Goal: Transaction & Acquisition: Purchase product/service

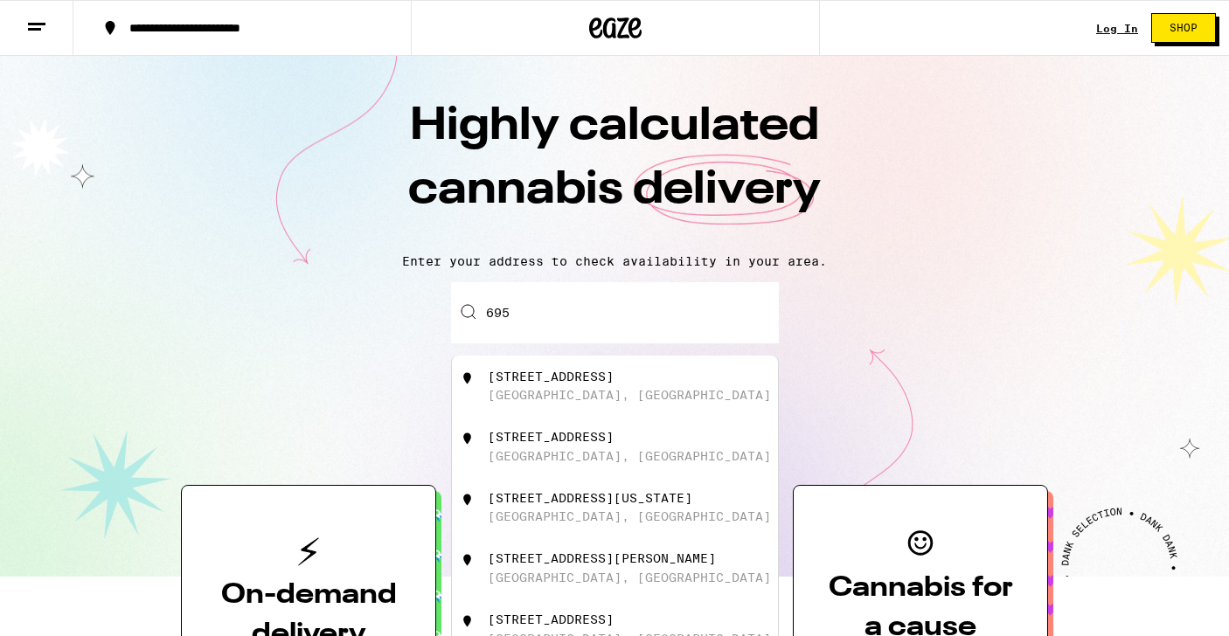
click at [585, 378] on div "[STREET_ADDRESS]" at bounding box center [551, 377] width 126 height 14
type input "[STREET_ADDRESS]"
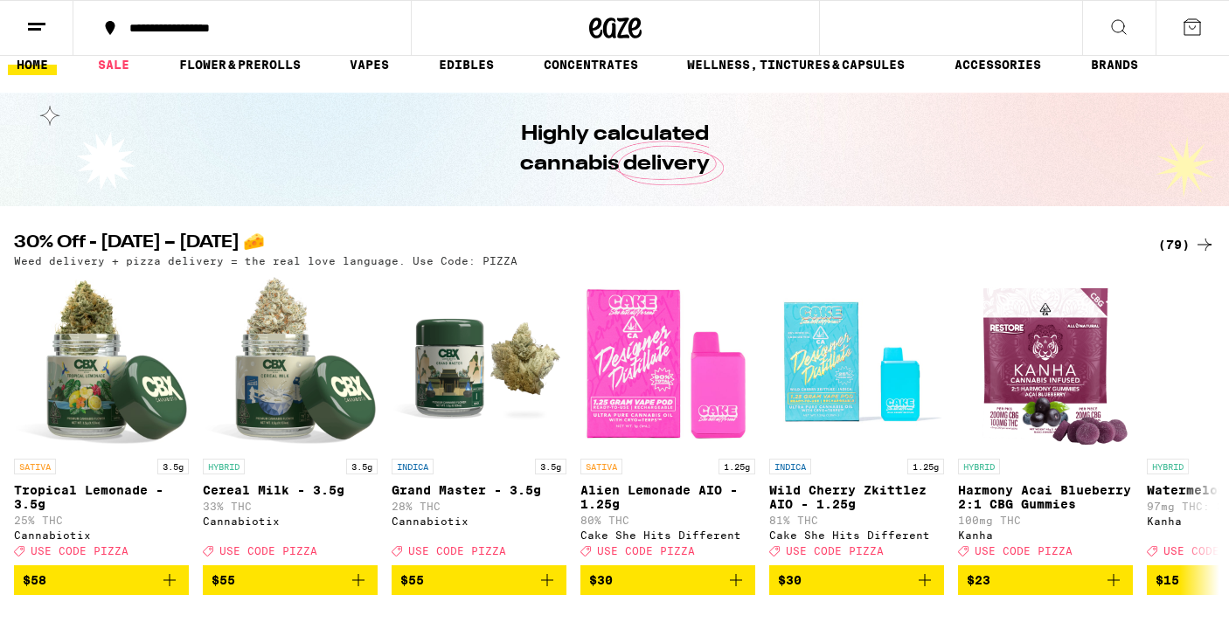
scroll to position [20, 0]
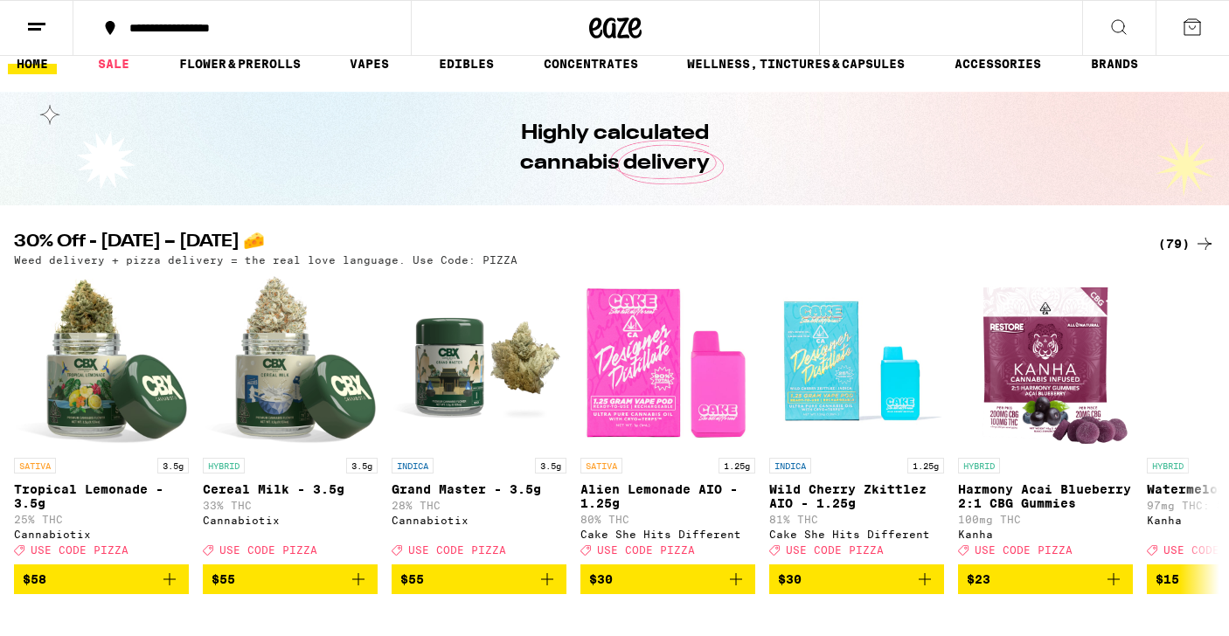
click at [1190, 243] on div "(79)" at bounding box center [1186, 243] width 57 height 21
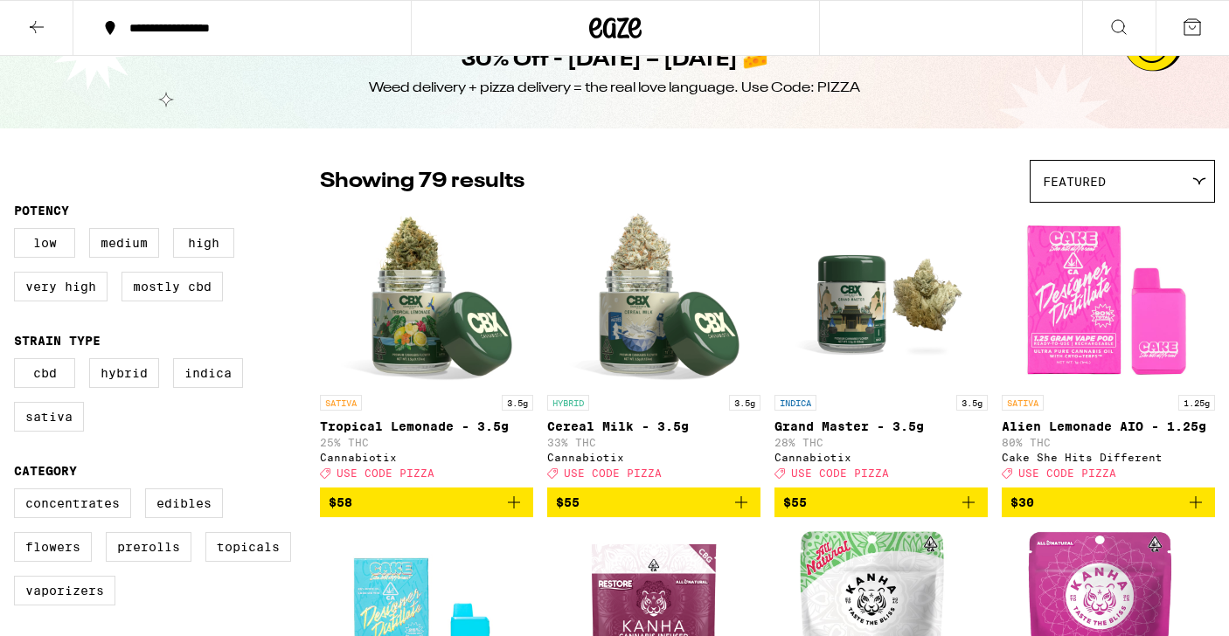
scroll to position [1, 0]
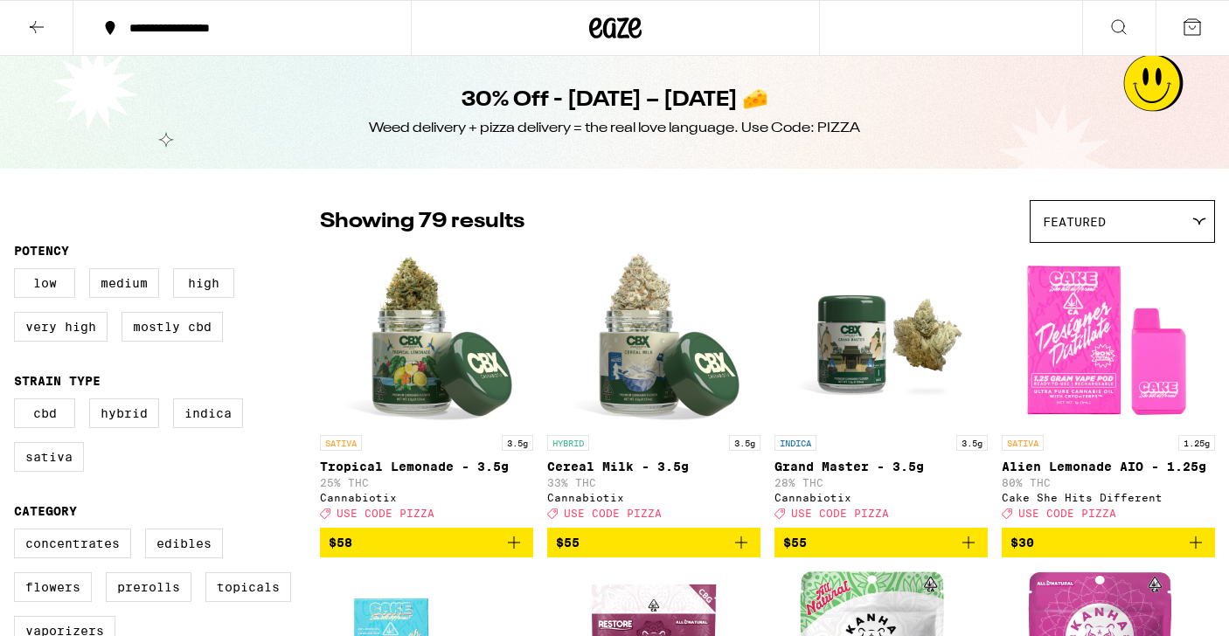
click at [742, 551] on icon "Add to bag" at bounding box center [741, 542] width 21 height 21
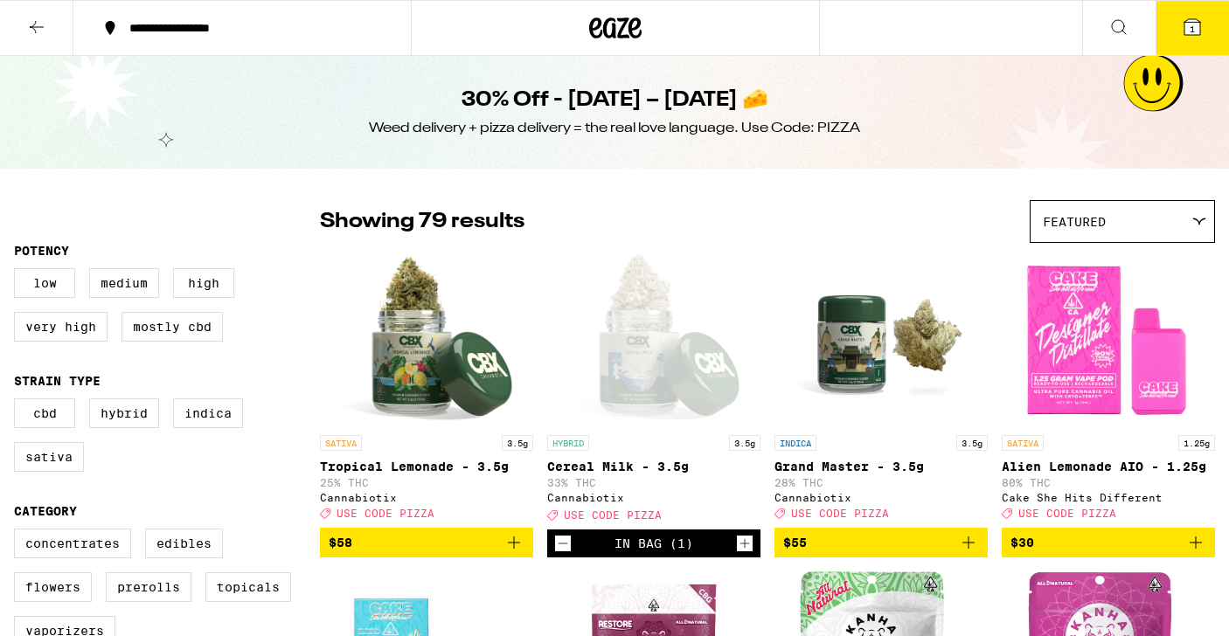
click at [969, 549] on icon "Add to bag" at bounding box center [968, 543] width 12 height 12
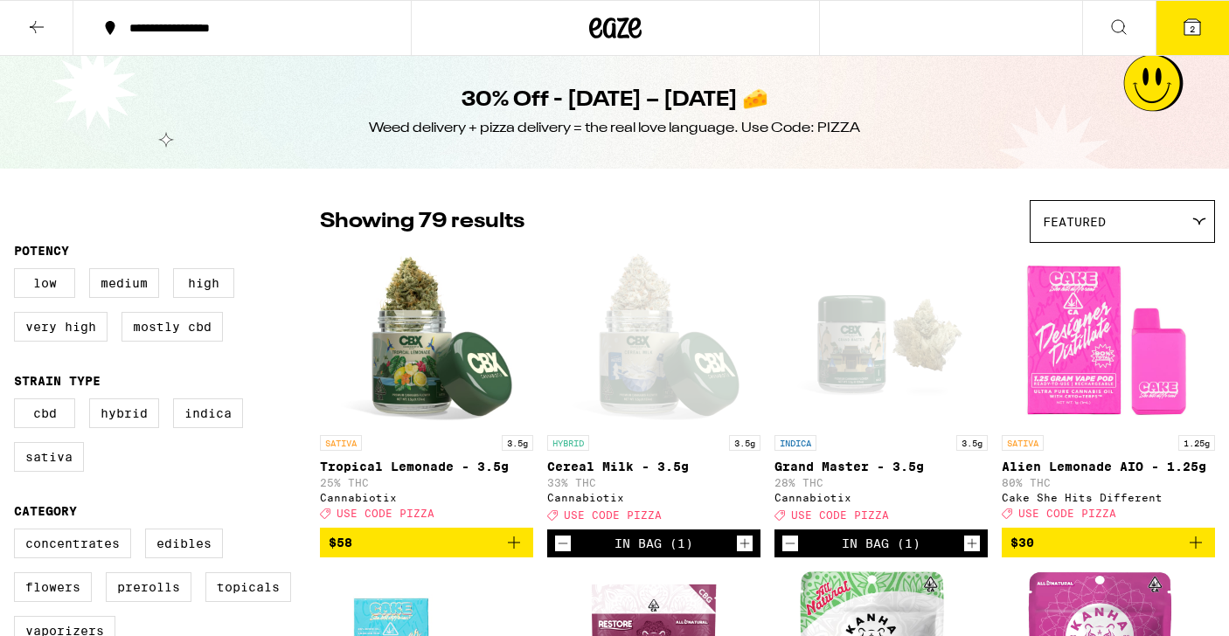
click at [1184, 31] on icon at bounding box center [1192, 27] width 16 height 16
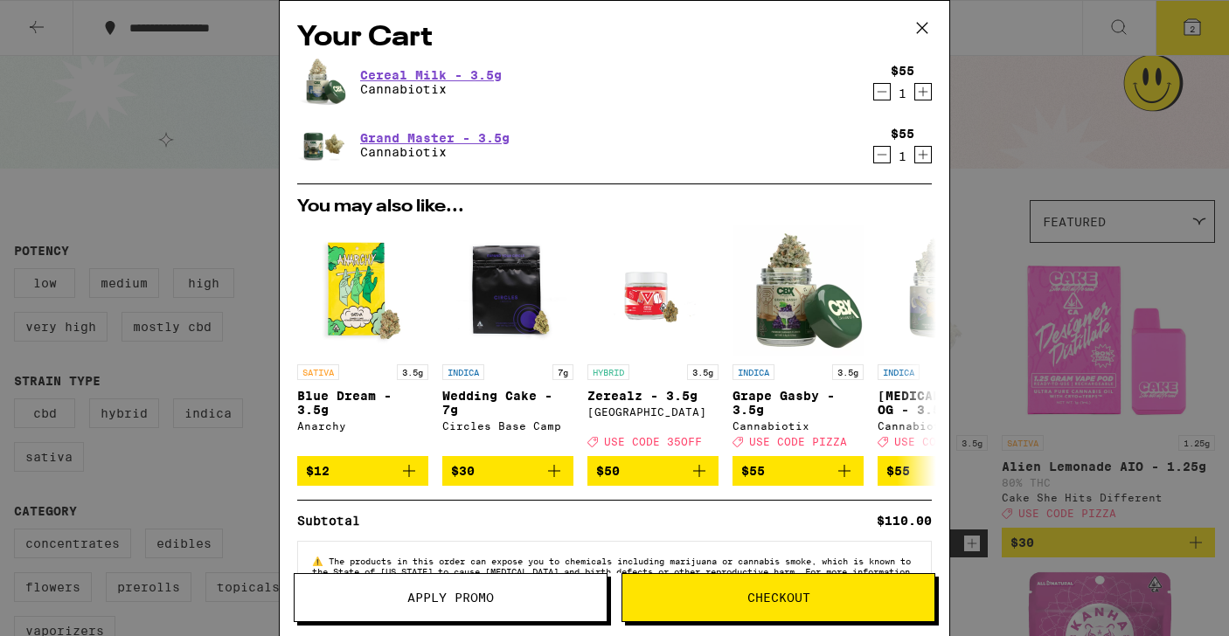
click at [558, 597] on span "Apply Promo" at bounding box center [451, 598] width 312 height 12
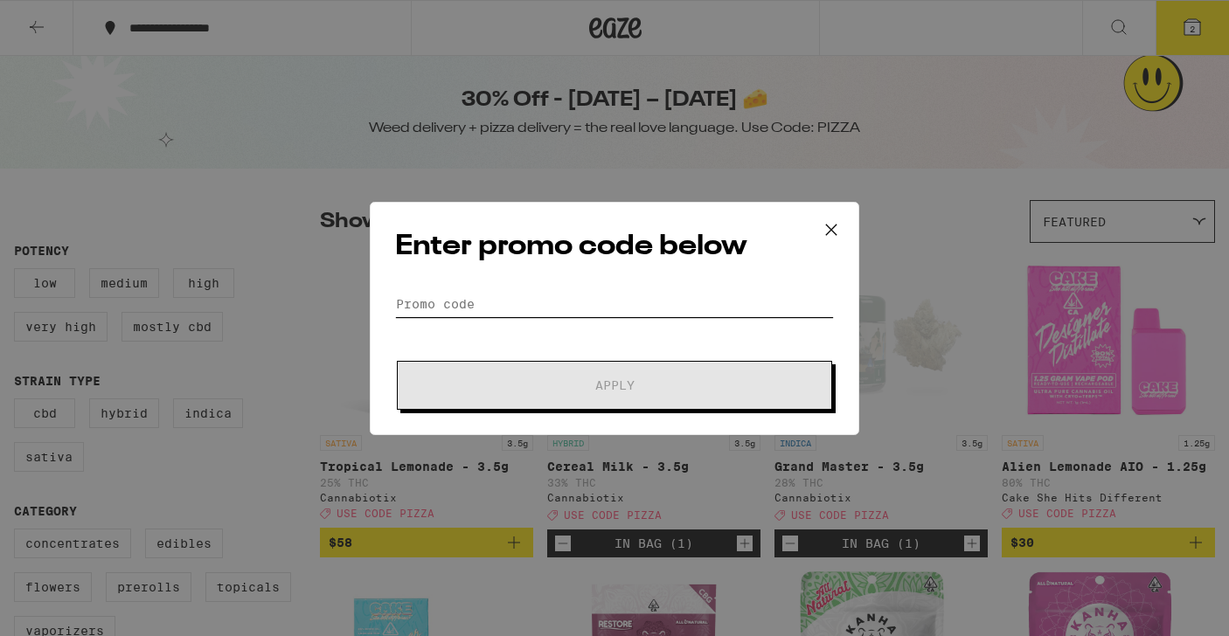
click at [570, 313] on input "Promo Code" at bounding box center [614, 304] width 439 height 26
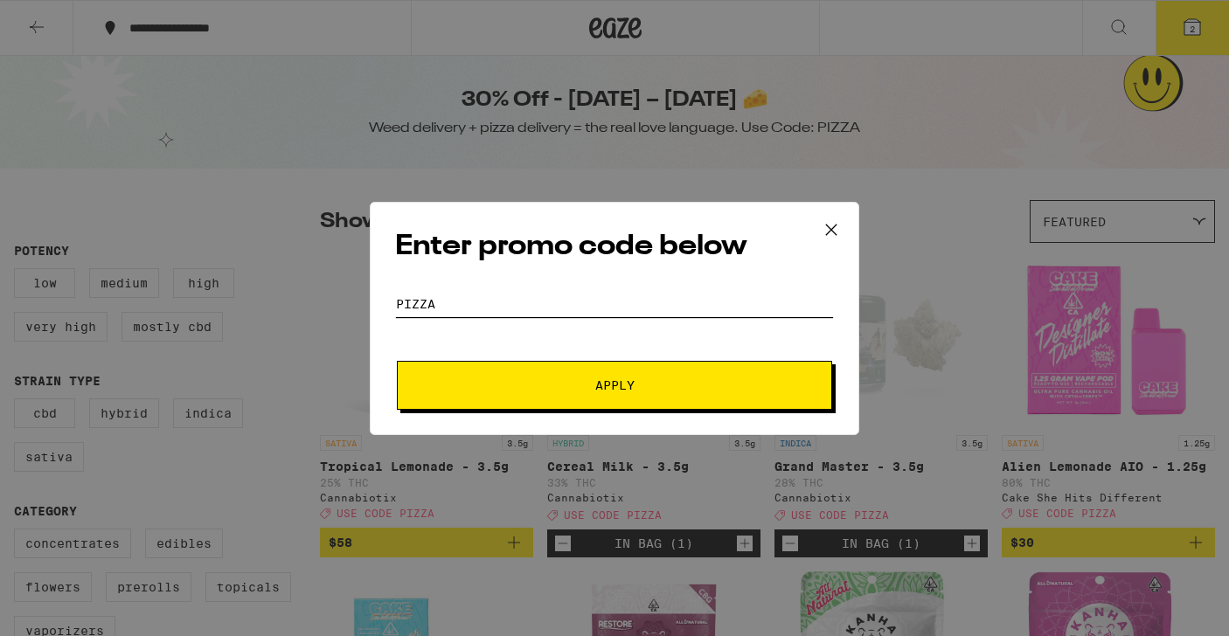
type input "pizza"
click at [561, 372] on button "Apply" at bounding box center [614, 385] width 435 height 49
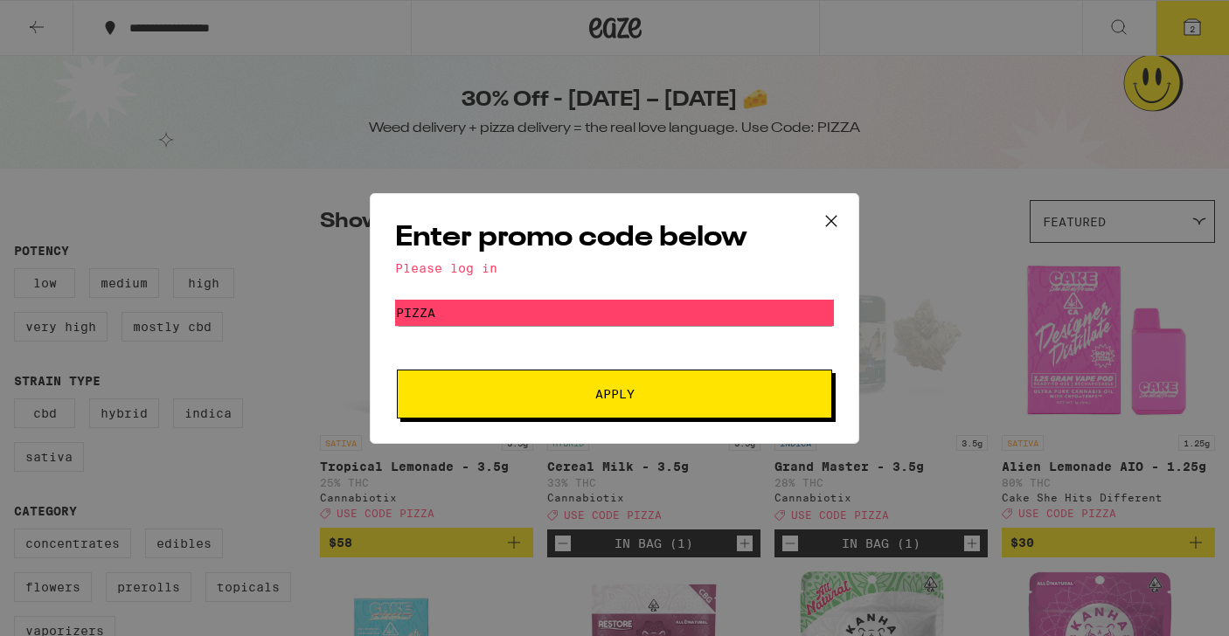
click at [829, 214] on icon at bounding box center [831, 221] width 26 height 26
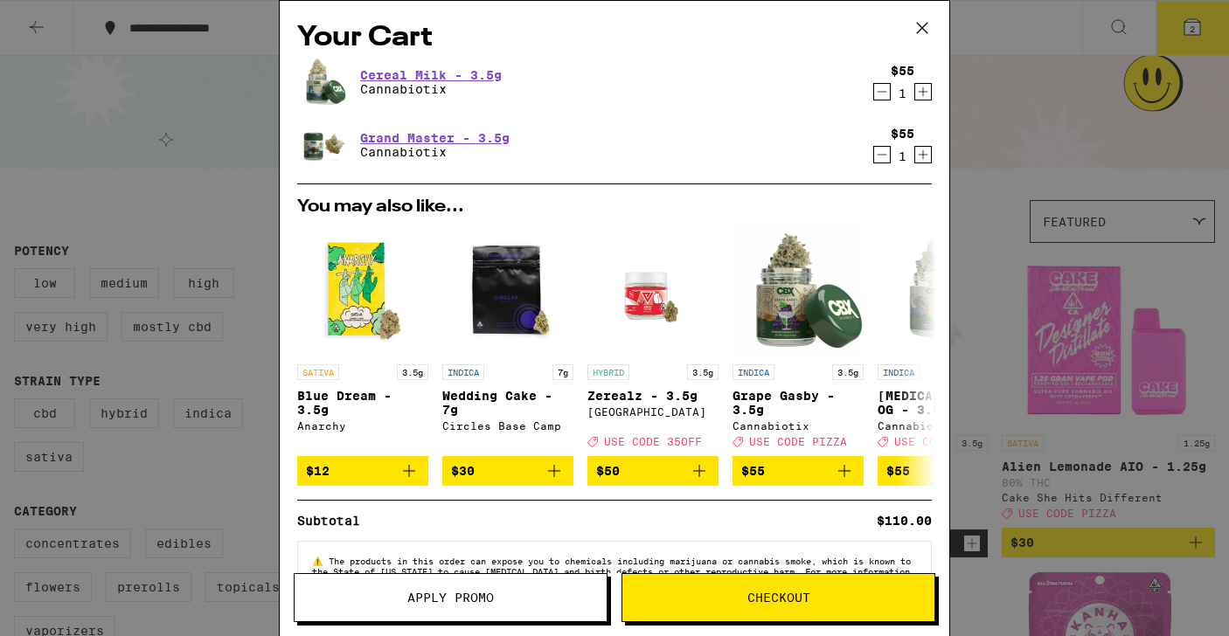
click at [922, 25] on icon at bounding box center [922, 28] width 26 height 26
